Goal: Information Seeking & Learning: Learn about a topic

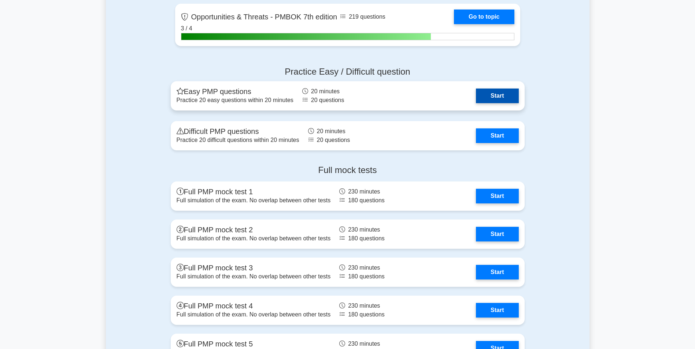
scroll to position [2314, 0]
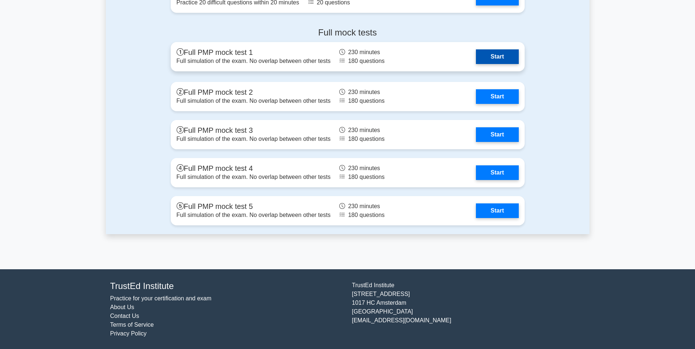
click at [484, 56] on link "Start" at bounding box center [497, 56] width 42 height 15
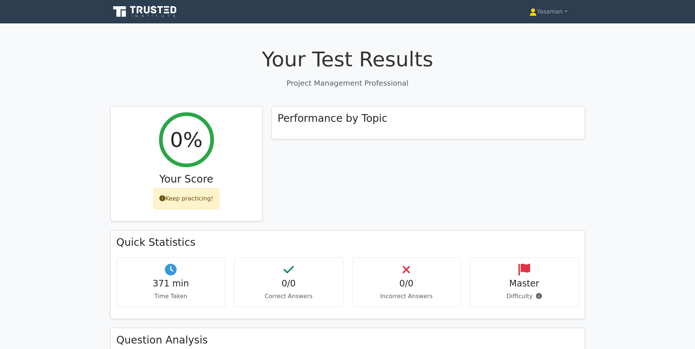
scroll to position [184, 0]
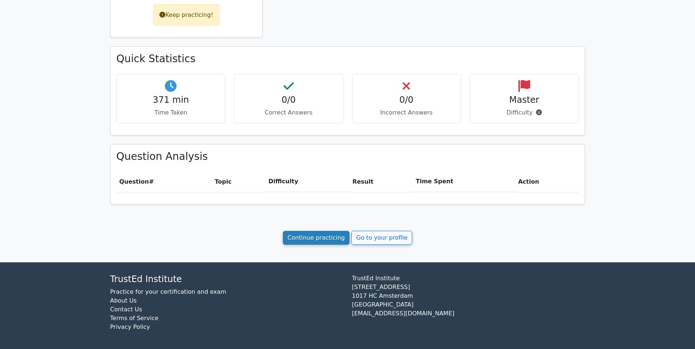
click at [311, 242] on link "Continue practicing" at bounding box center [316, 238] width 67 height 14
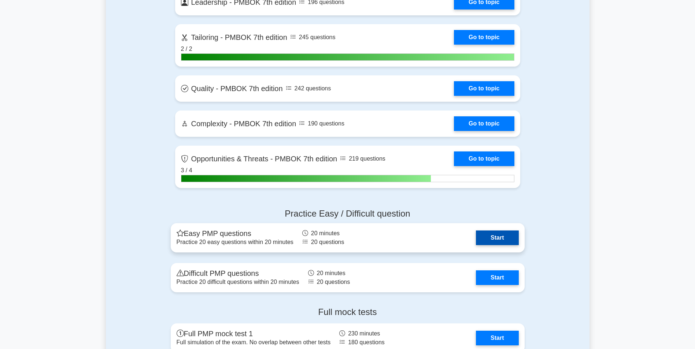
scroll to position [2099, 0]
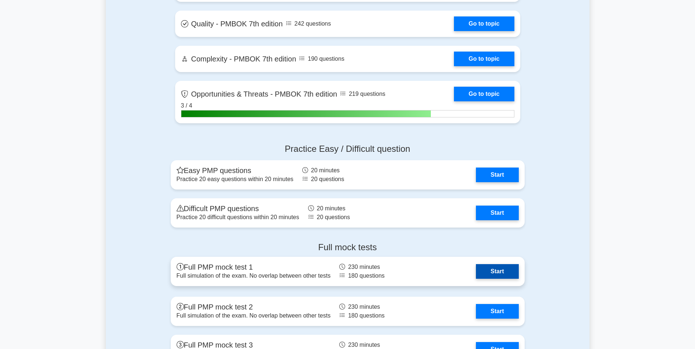
click at [492, 272] on link "Start" at bounding box center [497, 271] width 42 height 15
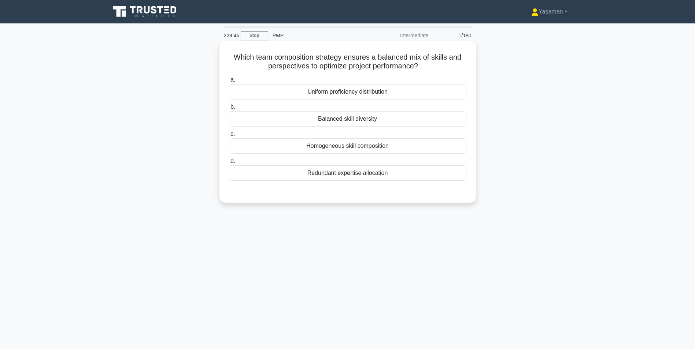
click at [414, 151] on div "Homogeneous skill composition" at bounding box center [347, 145] width 237 height 15
click at [229, 137] on input "c. Homogeneous skill composition" at bounding box center [229, 134] width 0 height 5
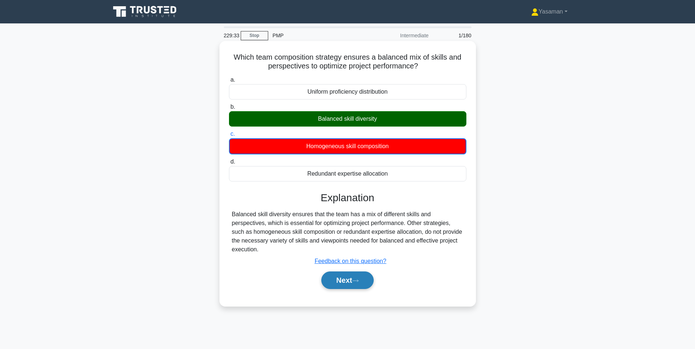
click at [341, 281] on button "Next" at bounding box center [347, 281] width 52 height 18
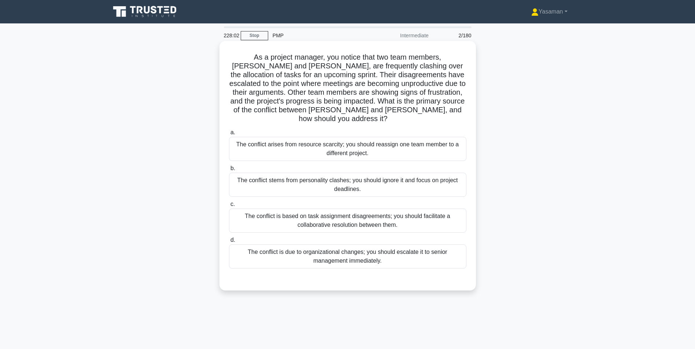
click at [424, 209] on div "The conflict is based on task assignment disagreements; you should facilitate a…" at bounding box center [347, 221] width 237 height 24
click at [229, 207] on input "c. The conflict is based on task assignment disagreements; you should facilitat…" at bounding box center [229, 204] width 0 height 5
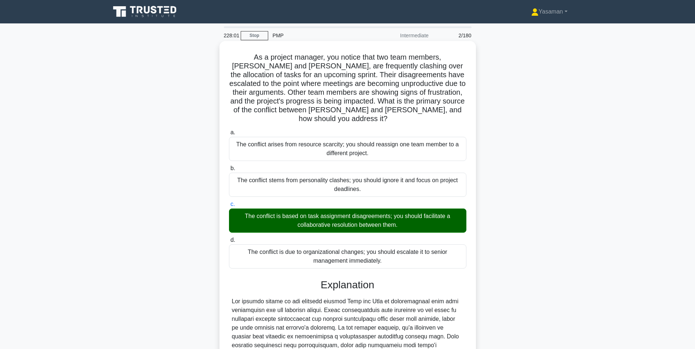
scroll to position [120, 0]
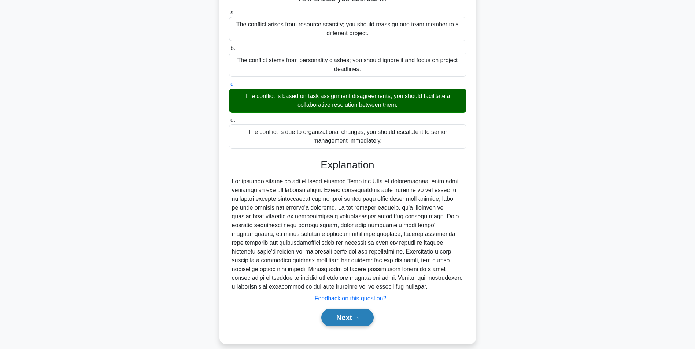
click at [338, 309] on button "Next" at bounding box center [347, 318] width 52 height 18
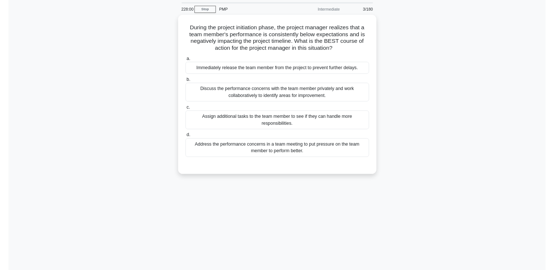
scroll to position [23, 0]
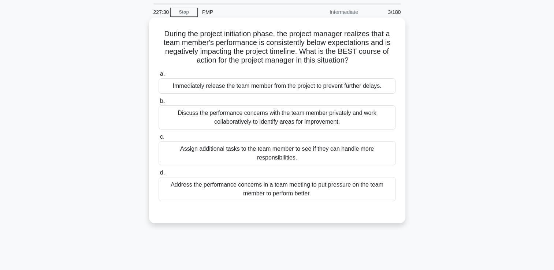
click at [327, 119] on div "Discuss the performance concerns with the team member privately and work collab…" at bounding box center [277, 118] width 237 height 24
click at [159, 104] on input "b. Discuss the performance concerns with the team member privately and work col…" at bounding box center [159, 101] width 0 height 5
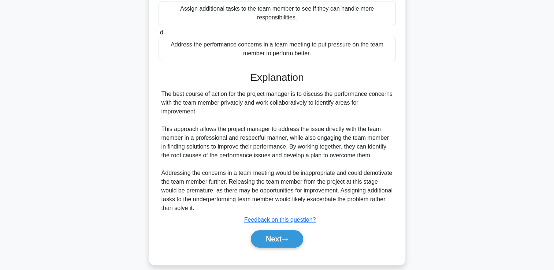
scroll to position [172, 0]
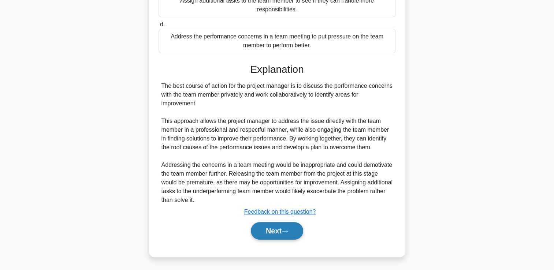
click at [271, 228] on button "Next" at bounding box center [277, 231] width 52 height 18
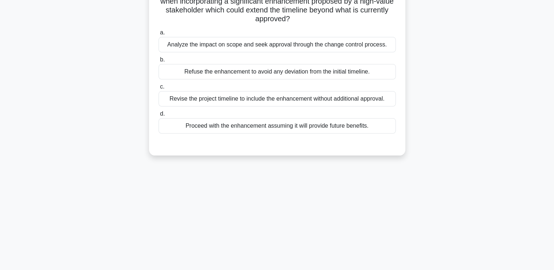
scroll to position [33, 0]
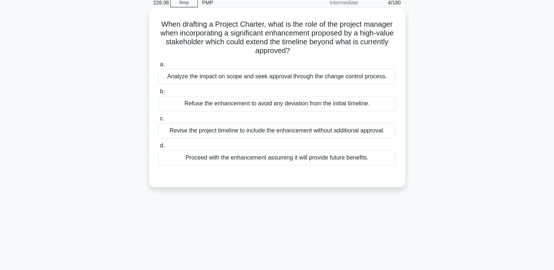
click at [359, 74] on div "Analyze the impact on scope and seek approval through the change control proces…" at bounding box center [277, 76] width 237 height 15
click at [159, 67] on input "a. Analyze the impact on scope and seek approval through the change control pro…" at bounding box center [159, 64] width 0 height 5
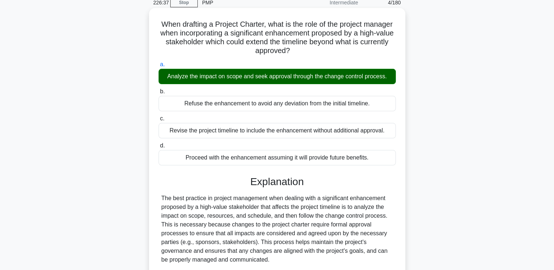
scroll to position [163, 0]
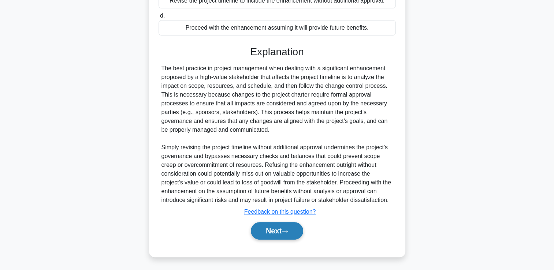
click at [267, 237] on button "Next" at bounding box center [277, 231] width 52 height 18
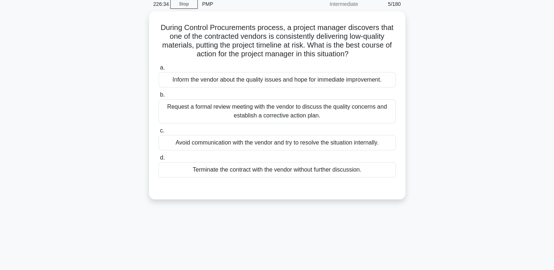
scroll to position [30, 0]
